Goal: Task Accomplishment & Management: Use online tool/utility

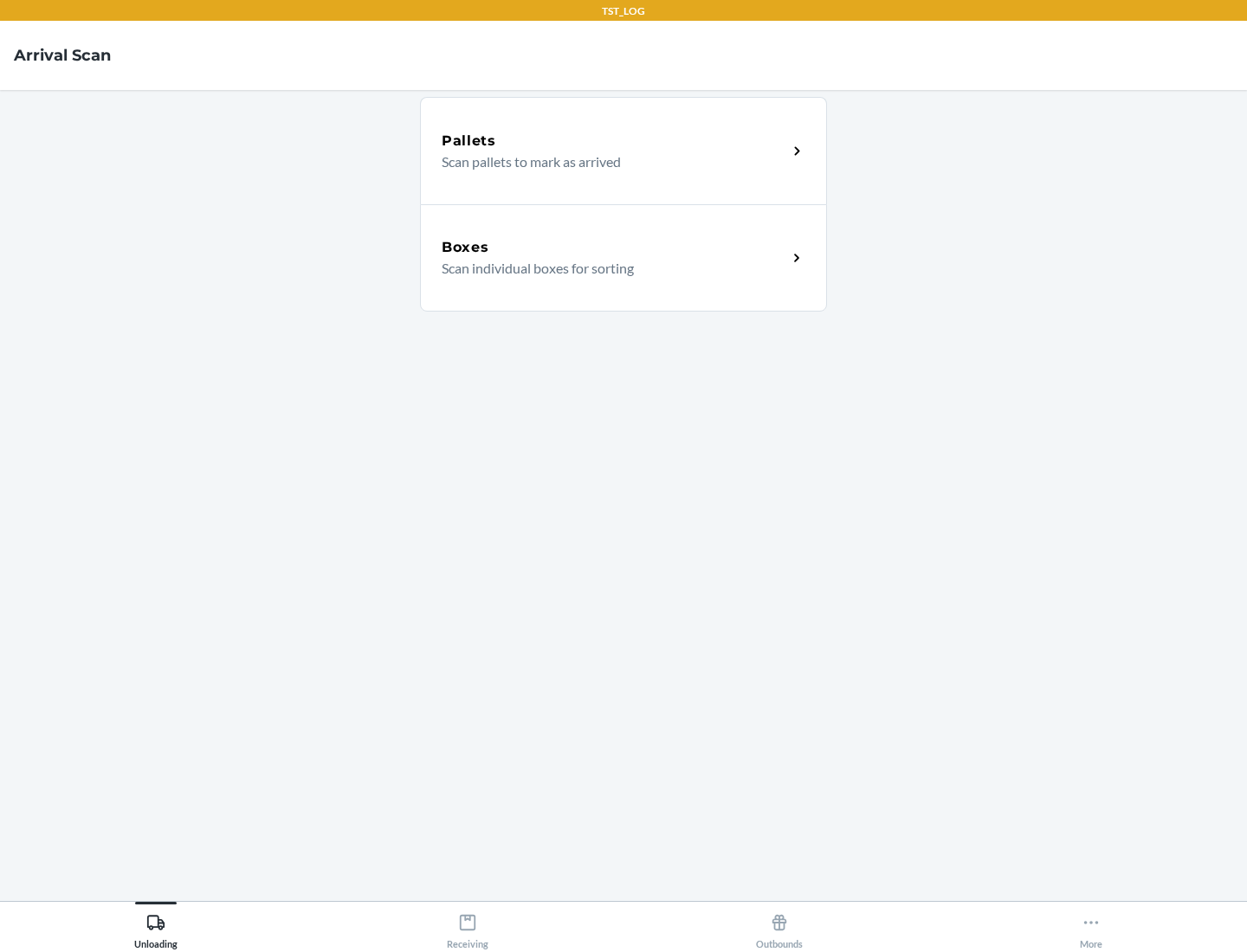
click at [614, 248] on div "Boxes" at bounding box center [614, 247] width 346 height 21
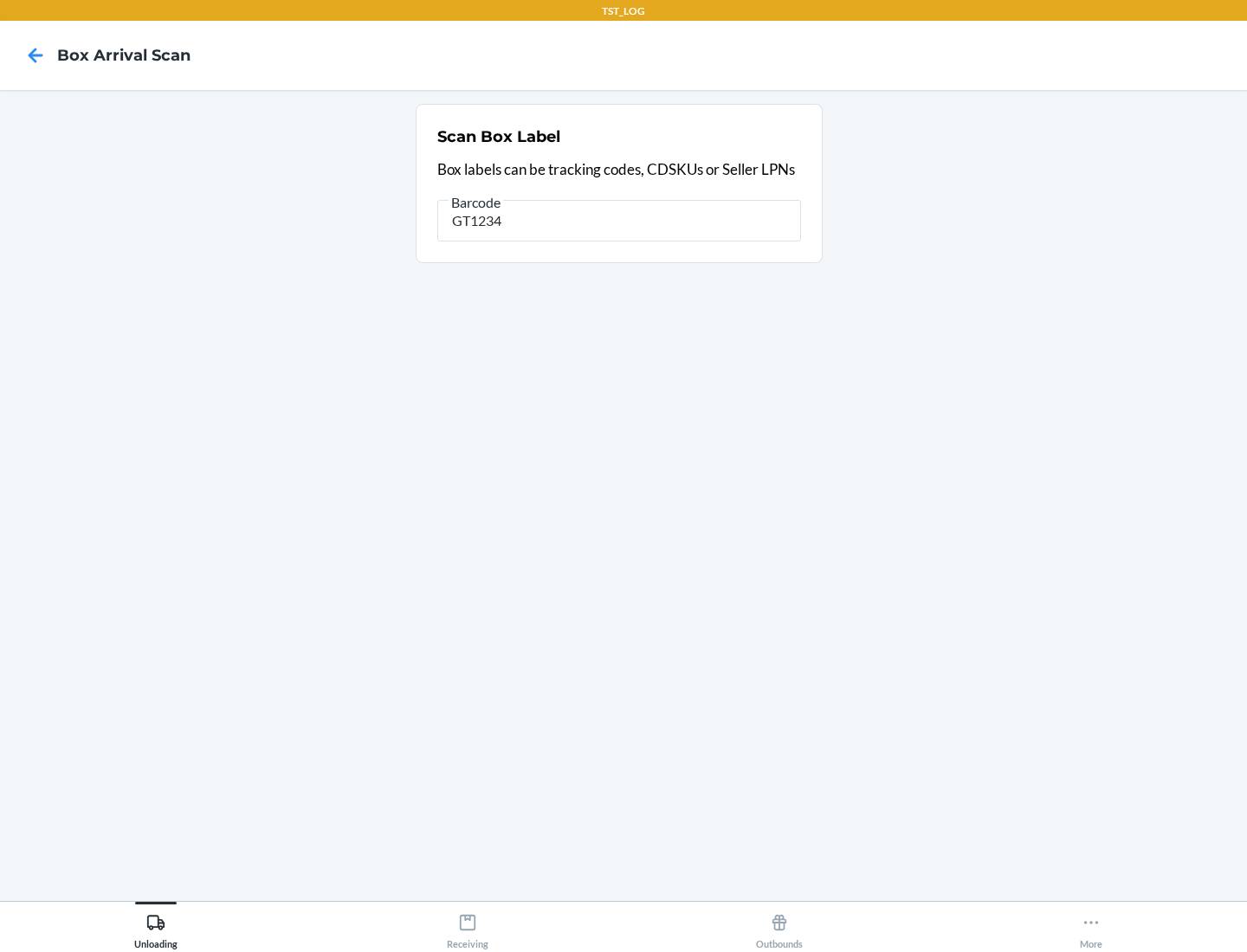
type input "GT1234"
